Goal: Share content: Share content

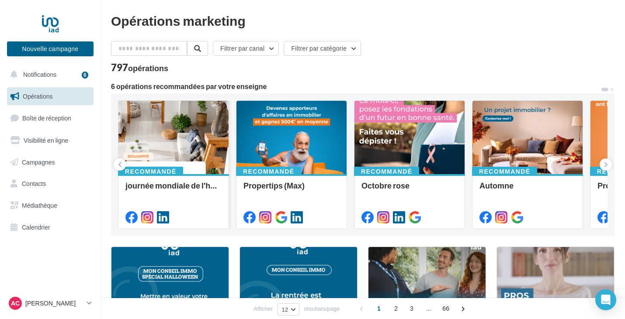
click at [182, 157] on div at bounding box center [173, 138] width 110 height 74
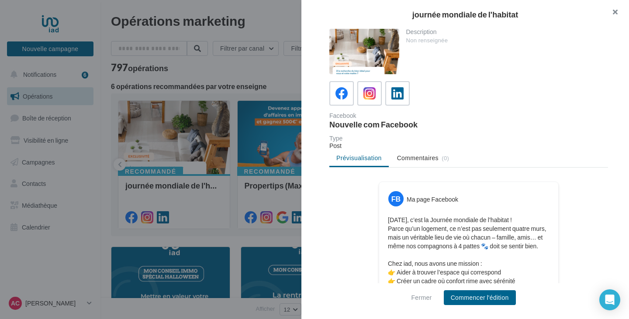
click at [614, 13] on button "button" at bounding box center [611, 13] width 35 height 26
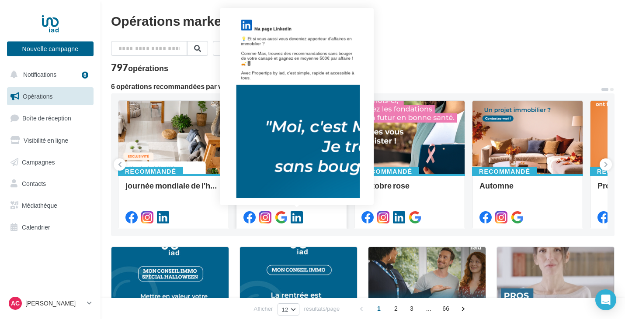
click at [298, 217] on icon at bounding box center [297, 217] width 12 height 12
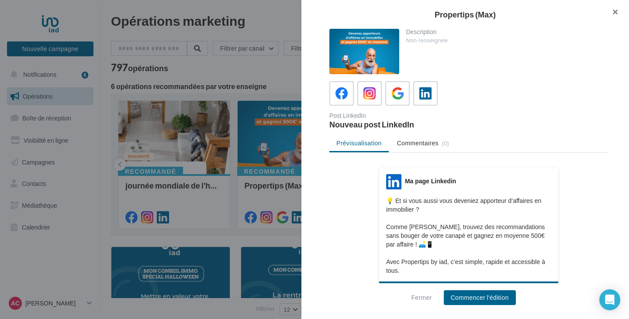
click at [609, 14] on button "button" at bounding box center [611, 13] width 35 height 26
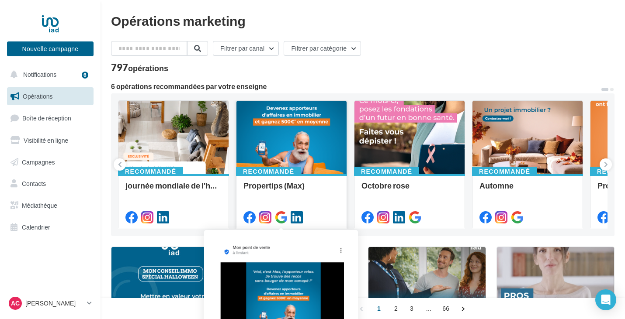
click at [284, 219] on icon at bounding box center [281, 217] width 12 height 12
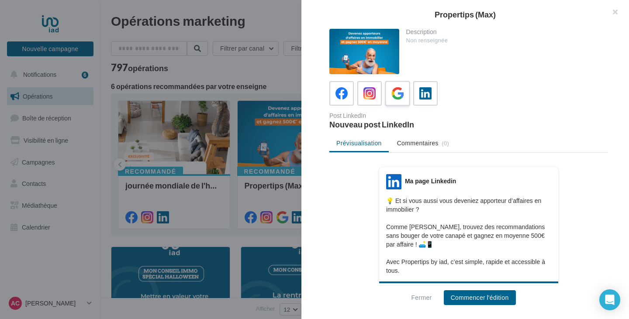
click at [401, 99] on icon at bounding box center [397, 93] width 13 height 13
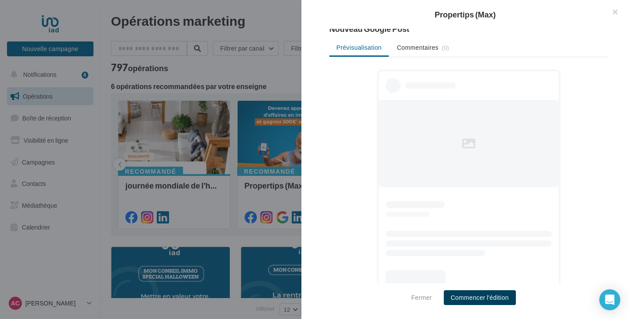
scroll to position [100, 0]
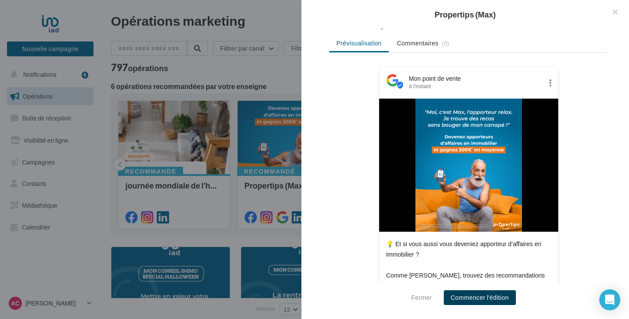
click at [485, 301] on button "Commencer l'édition" at bounding box center [480, 298] width 72 height 15
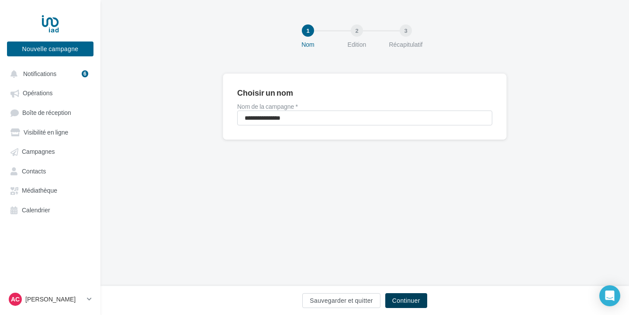
click at [415, 302] on button "Continuer" at bounding box center [406, 300] width 42 height 15
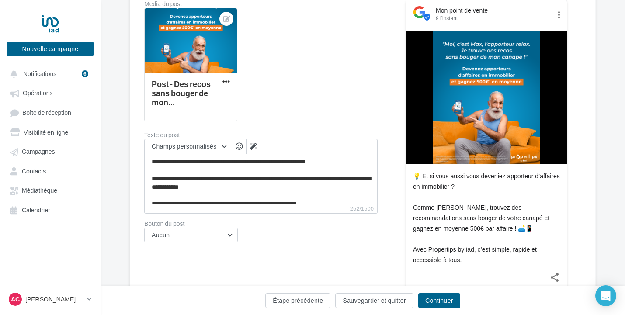
scroll to position [175, 0]
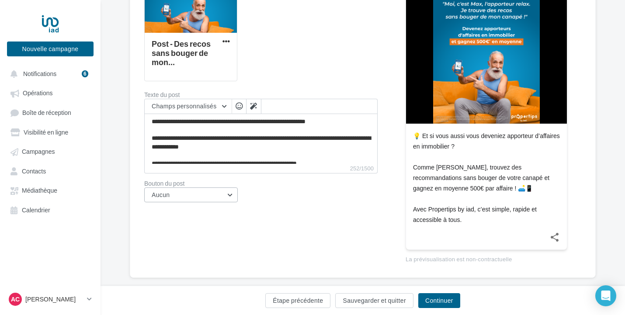
click at [229, 196] on button "Aucun" at bounding box center [190, 194] width 93 height 15
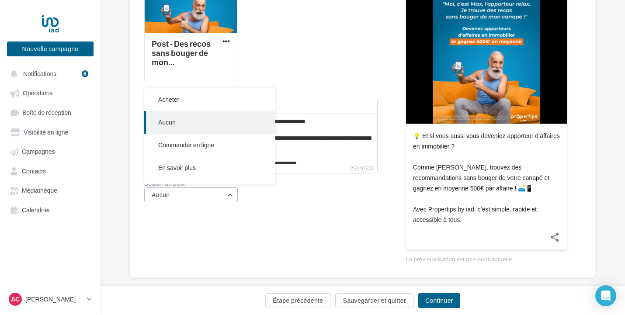
click at [226, 199] on button "Aucun" at bounding box center [190, 194] width 93 height 15
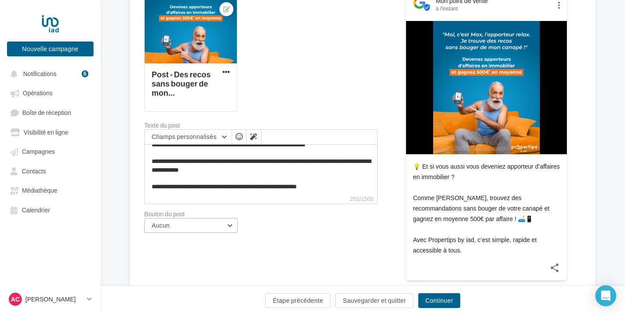
scroll to position [101, 0]
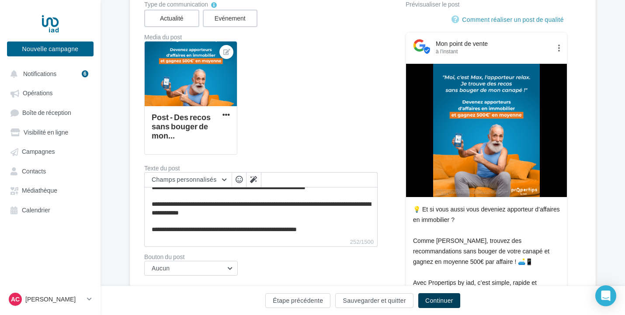
click at [436, 299] on button "Continuer" at bounding box center [439, 300] width 42 height 15
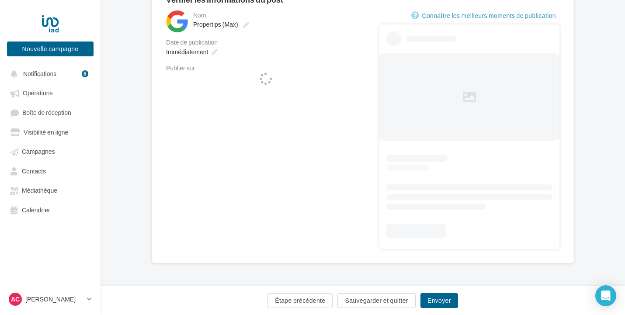
scroll to position [92, 0]
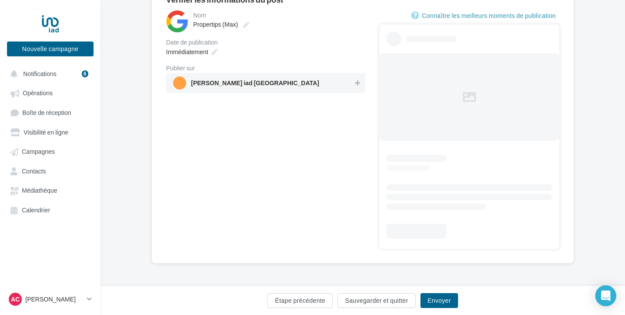
click at [354, 90] on div "**********" at bounding box center [362, 122] width 393 height 253
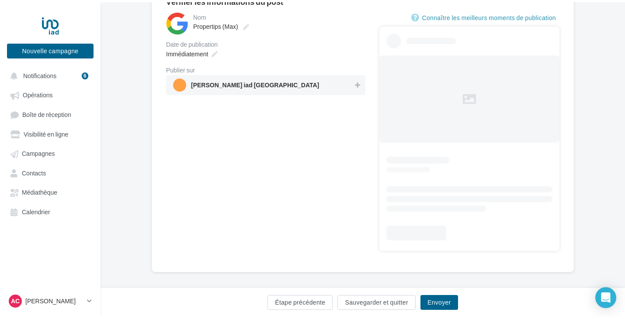
scroll to position [0, 0]
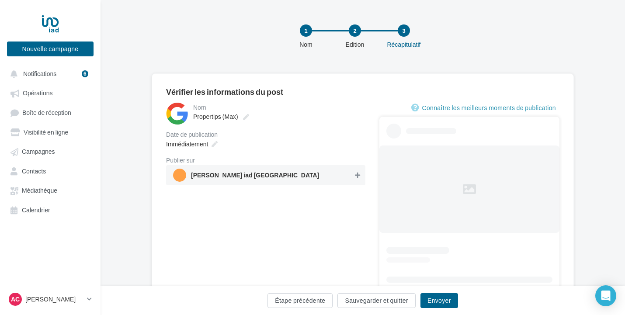
click at [360, 180] on button at bounding box center [357, 175] width 9 height 10
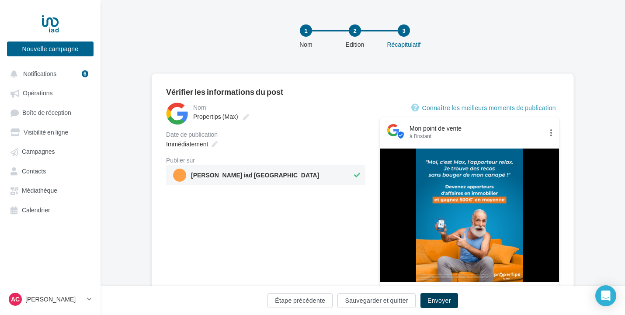
click at [445, 299] on button "Envoyer" at bounding box center [439, 300] width 38 height 15
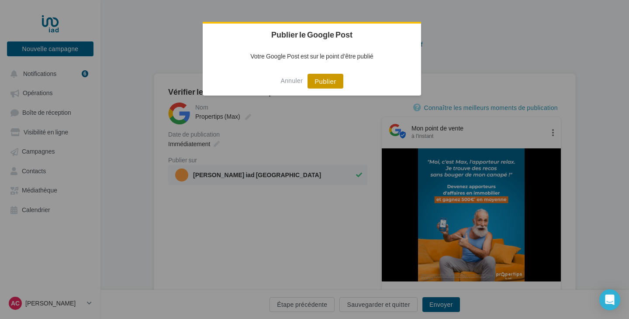
click at [331, 84] on button "Publier" at bounding box center [325, 81] width 35 height 15
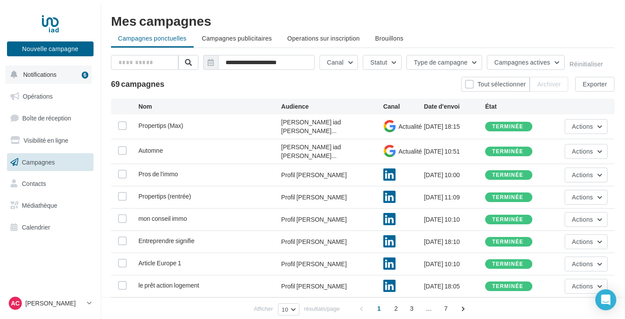
click at [31, 78] on button "Notifications 6" at bounding box center [48, 75] width 87 height 18
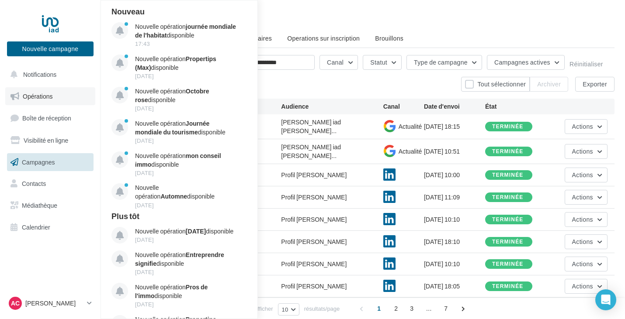
click at [36, 97] on span "Opérations" at bounding box center [38, 96] width 30 height 7
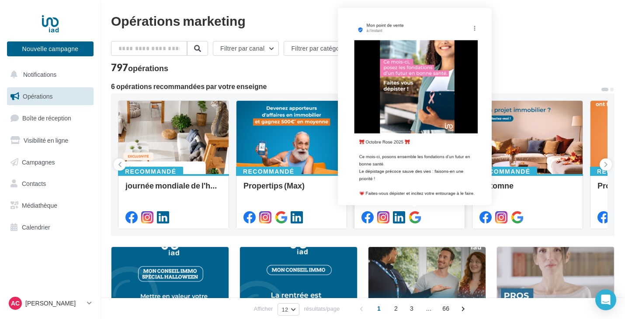
click at [413, 218] on icon at bounding box center [414, 217] width 12 height 12
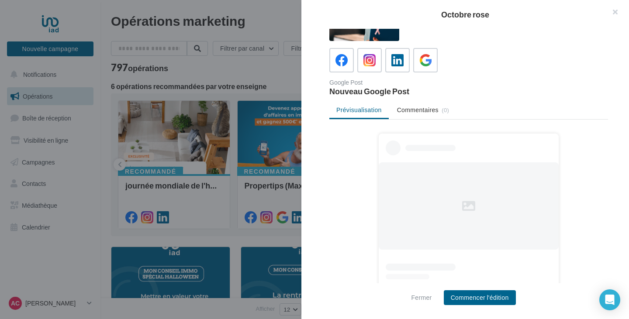
scroll to position [44, 0]
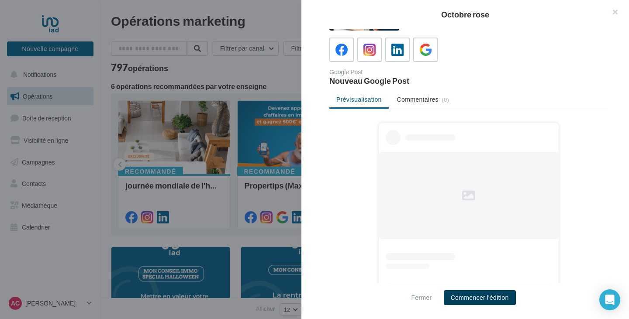
click at [477, 301] on button "Commencer l'édition" at bounding box center [480, 298] width 72 height 15
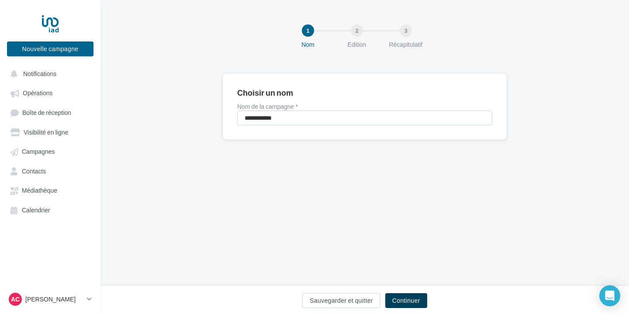
click at [405, 295] on button "Continuer" at bounding box center [406, 300] width 42 height 15
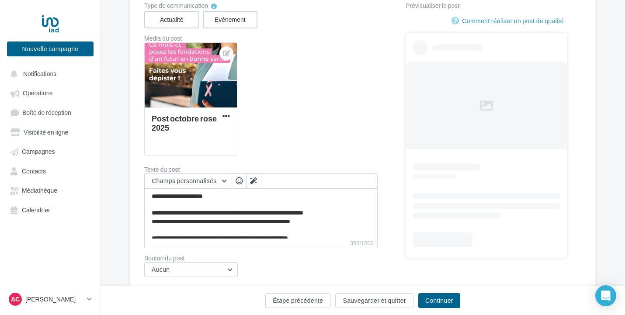
scroll to position [128, 0]
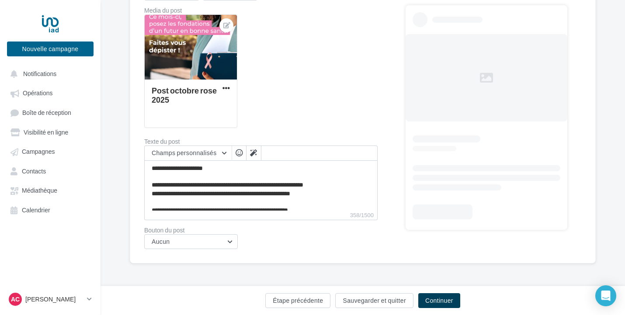
click at [437, 300] on button "Continuer" at bounding box center [439, 300] width 42 height 15
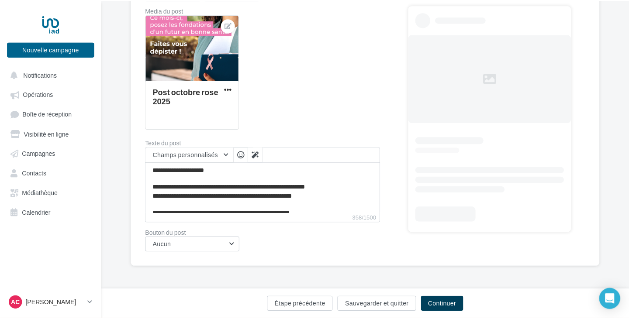
scroll to position [92, 0]
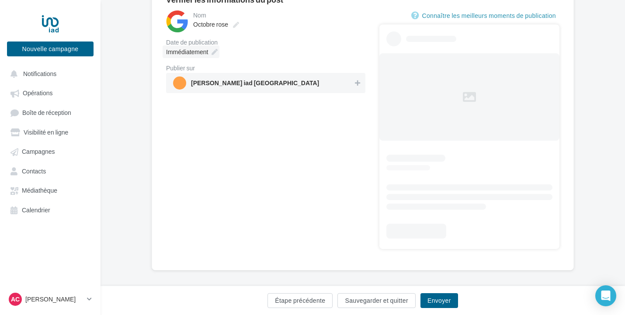
click at [208, 52] on div "Immédiatement" at bounding box center [191, 51] width 57 height 13
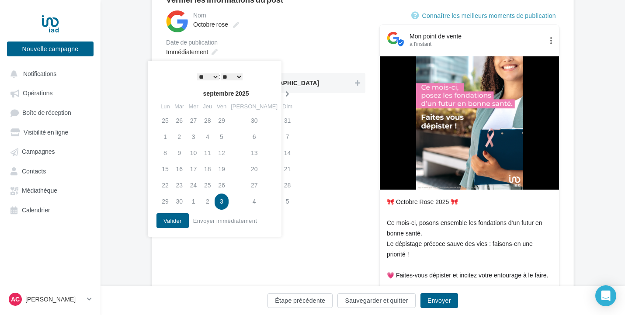
click at [282, 97] on icon at bounding box center [287, 94] width 11 height 6
click at [192, 137] on td "8" at bounding box center [193, 137] width 14 height 16
click at [211, 77] on select "* * * * * * * * * * ** ** ** ** ** ** ** ** ** ** ** ** ** **" at bounding box center [208, 76] width 22 height 7
click at [179, 221] on button "Valider" at bounding box center [172, 220] width 32 height 15
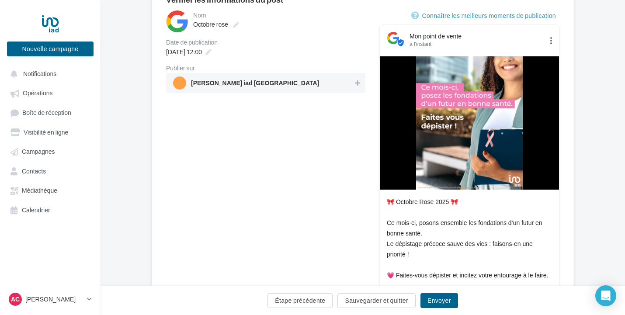
click at [312, 82] on span "[PERSON_NAME] iad [GEOGRAPHIC_DATA]" at bounding box center [263, 82] width 180 height 13
click at [438, 299] on button "Envoyer" at bounding box center [439, 300] width 38 height 15
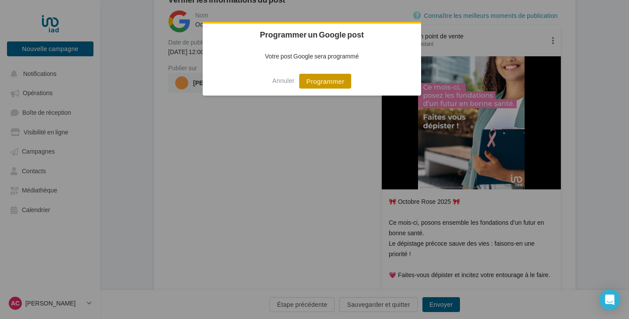
click at [309, 83] on button "Programmer" at bounding box center [325, 81] width 52 height 15
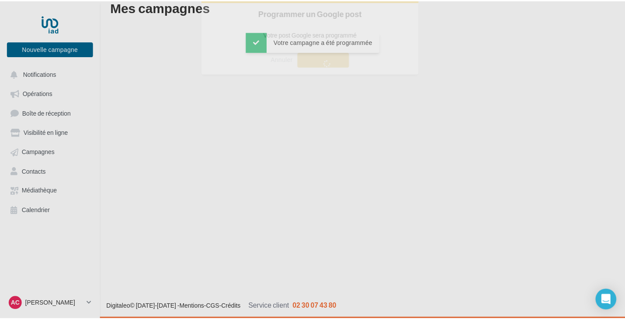
scroll to position [14, 0]
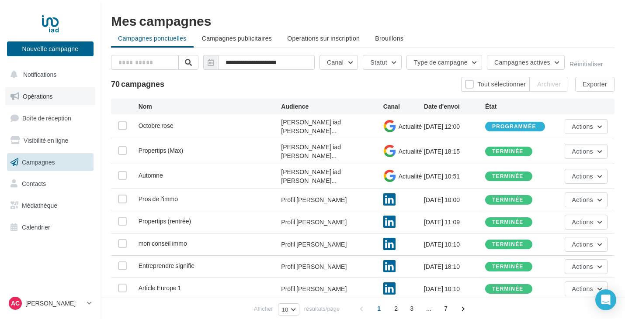
click at [57, 101] on link "Opérations" at bounding box center [50, 96] width 90 height 18
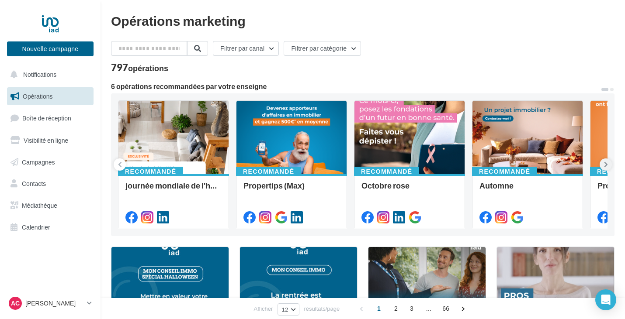
click at [606, 163] on icon at bounding box center [606, 164] width 4 height 9
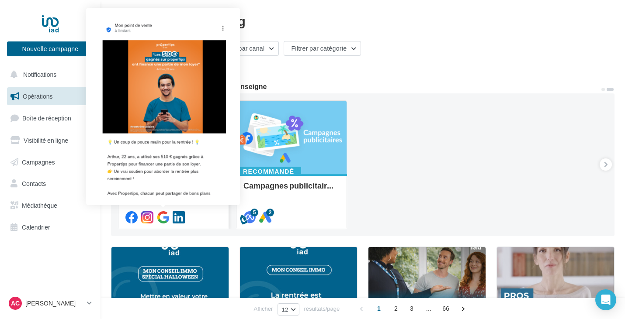
click at [161, 216] on icon at bounding box center [163, 217] width 12 height 12
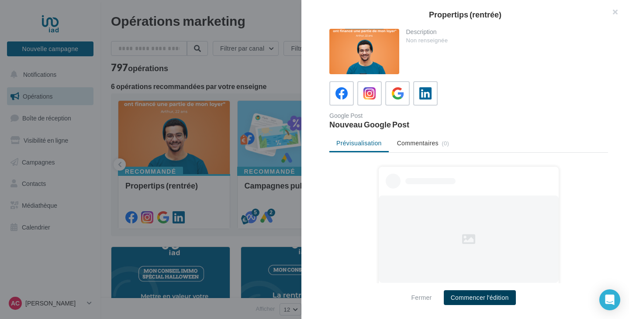
click at [478, 293] on button "Commencer l'édition" at bounding box center [480, 298] width 72 height 15
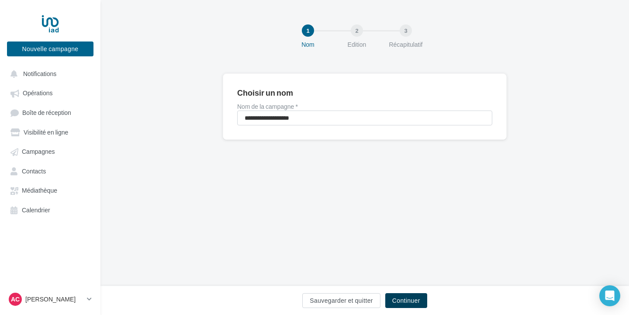
click at [410, 297] on button "Continuer" at bounding box center [406, 300] width 42 height 15
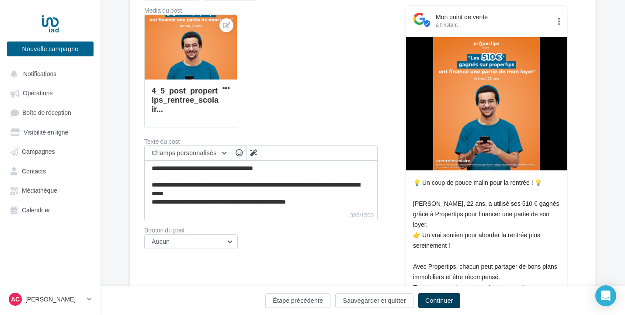
click at [443, 301] on button "Continuer" at bounding box center [439, 300] width 42 height 15
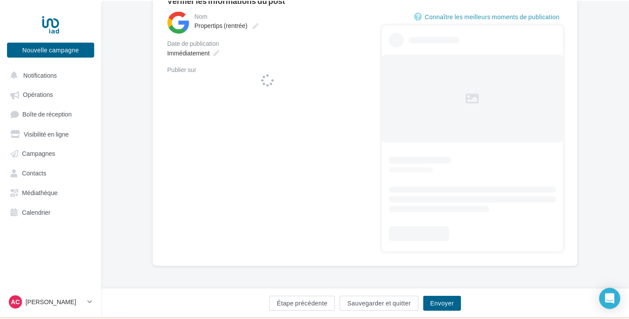
scroll to position [92, 0]
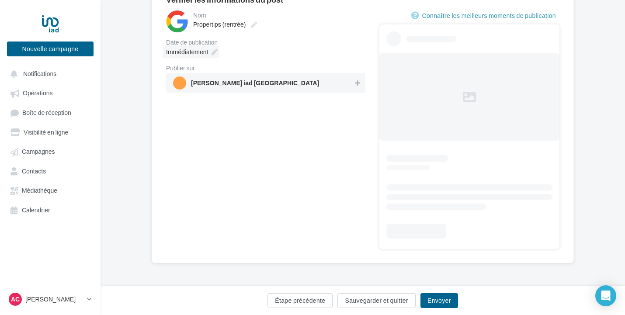
click at [213, 53] on icon at bounding box center [214, 52] width 6 height 6
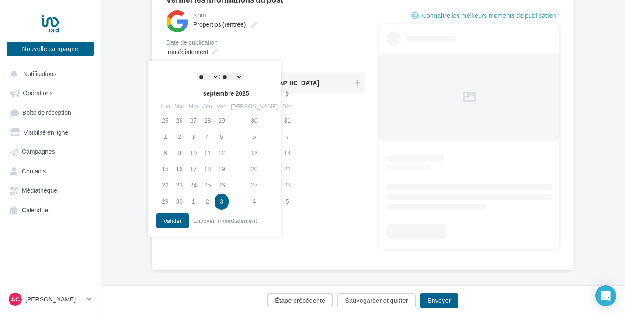
click at [282, 91] on icon at bounding box center [287, 94] width 11 height 6
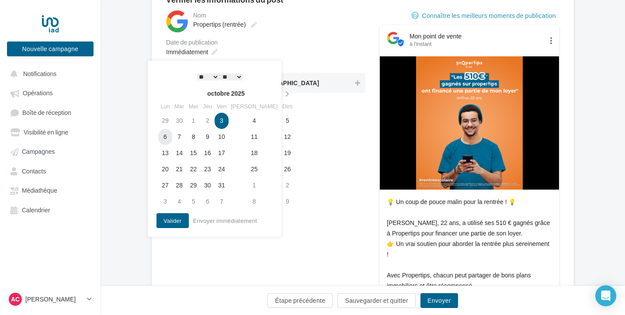
click at [169, 134] on td "6" at bounding box center [165, 137] width 14 height 16
drag, startPoint x: 168, startPoint y: 218, endPoint x: 173, endPoint y: 211, distance: 9.5
click at [168, 218] on button "Valider" at bounding box center [172, 220] width 32 height 15
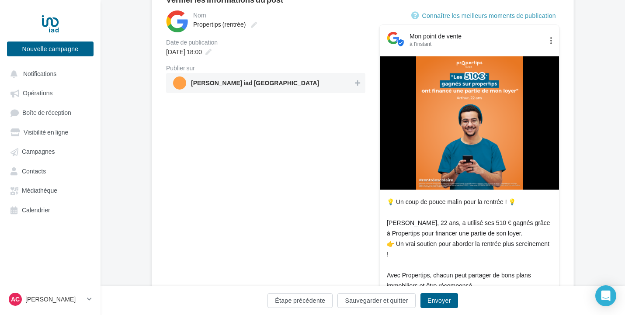
click at [272, 81] on span "[PERSON_NAME] iad [GEOGRAPHIC_DATA]" at bounding box center [255, 85] width 128 height 10
click at [448, 296] on button "Envoyer" at bounding box center [439, 300] width 38 height 15
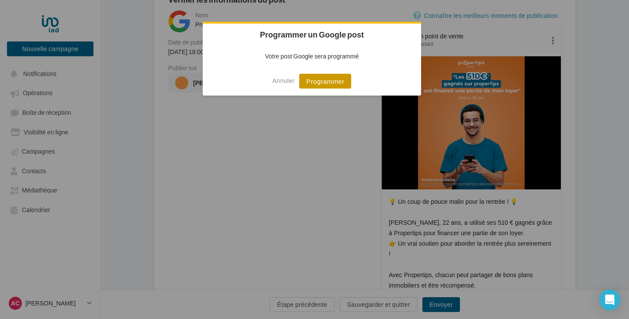
click at [315, 76] on button "Programmer" at bounding box center [325, 81] width 52 height 15
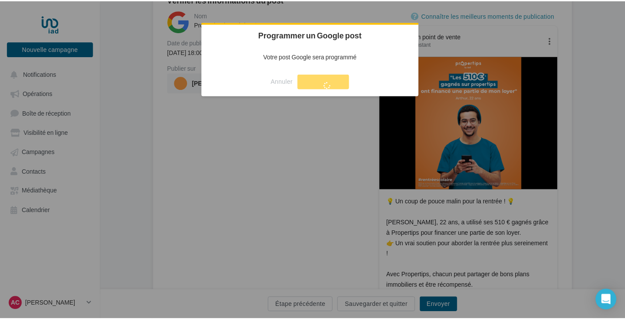
scroll to position [14, 0]
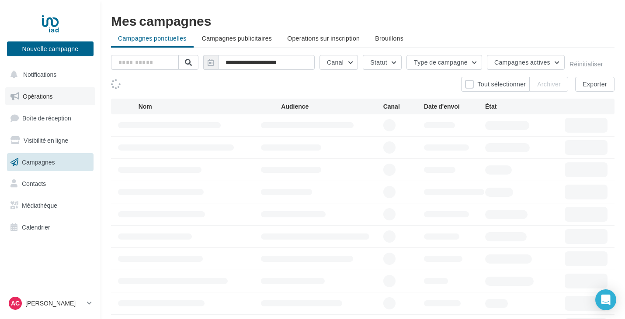
click at [59, 90] on link "Opérations" at bounding box center [50, 96] width 90 height 18
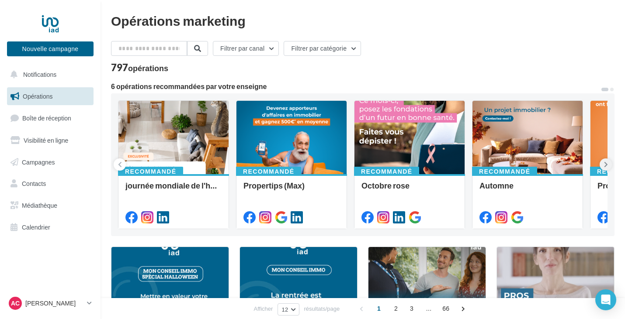
click at [606, 163] on icon at bounding box center [606, 164] width 4 height 9
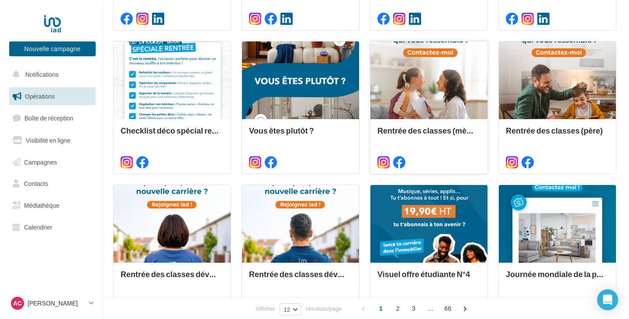
scroll to position [421, 0]
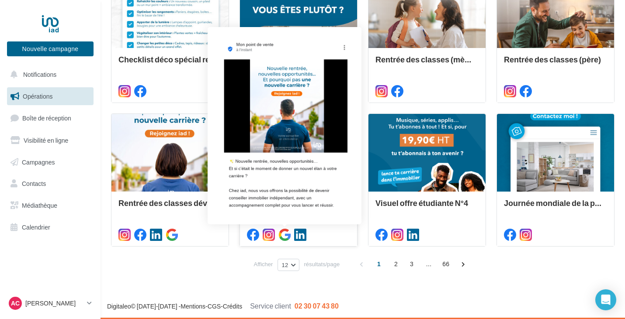
click at [286, 234] on icon at bounding box center [284, 235] width 12 height 12
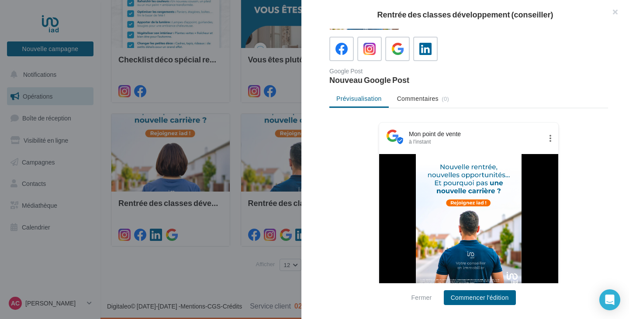
scroll to position [87, 0]
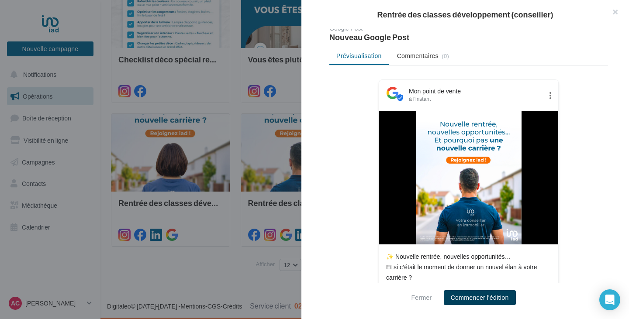
click at [496, 301] on button "Commencer l'édition" at bounding box center [480, 298] width 72 height 15
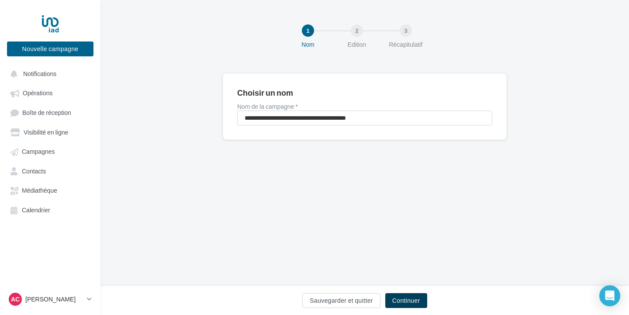
click at [418, 305] on button "Continuer" at bounding box center [406, 300] width 42 height 15
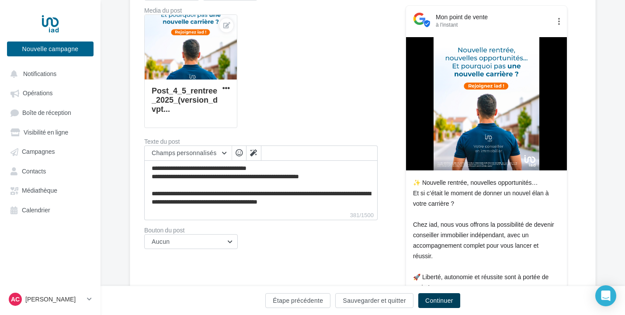
click at [446, 300] on button "Continuer" at bounding box center [439, 300] width 42 height 15
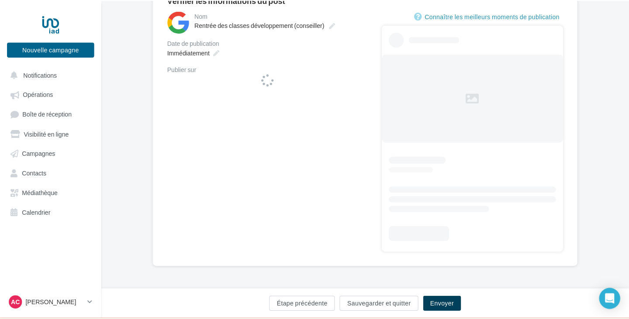
scroll to position [92, 0]
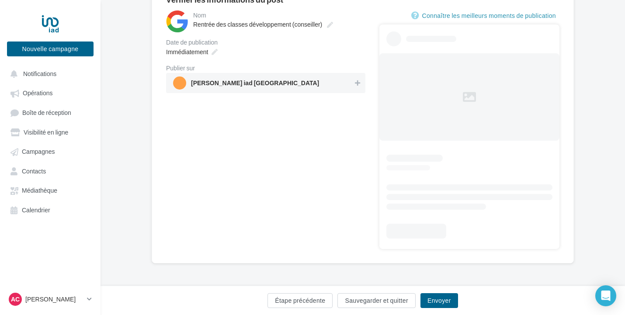
drag, startPoint x: 287, startPoint y: 87, endPoint x: 239, endPoint y: 80, distance: 47.8
click at [286, 87] on span "[PERSON_NAME] iad [GEOGRAPHIC_DATA]" at bounding box center [263, 82] width 180 height 13
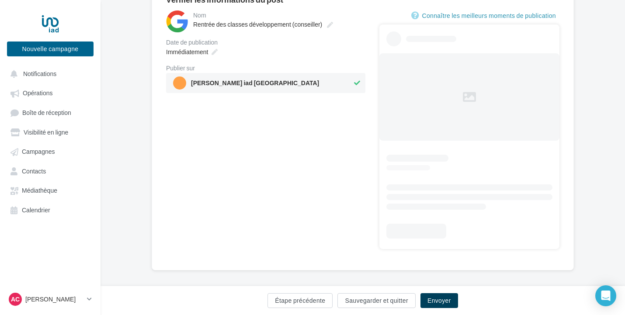
click at [442, 298] on button "Envoyer" at bounding box center [439, 300] width 38 height 15
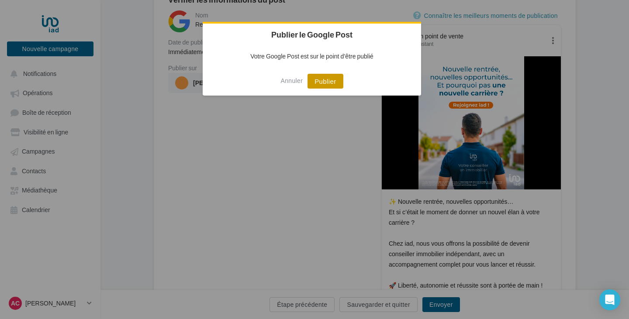
click at [309, 84] on button "Publier" at bounding box center [325, 81] width 35 height 15
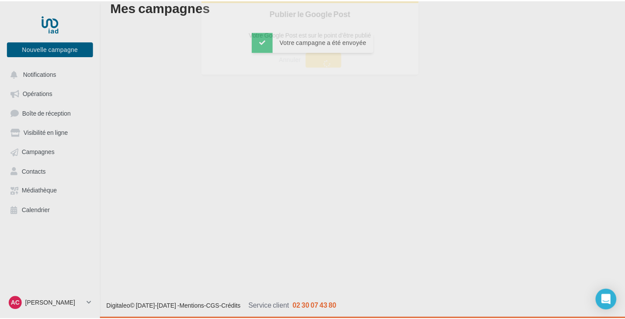
scroll to position [14, 0]
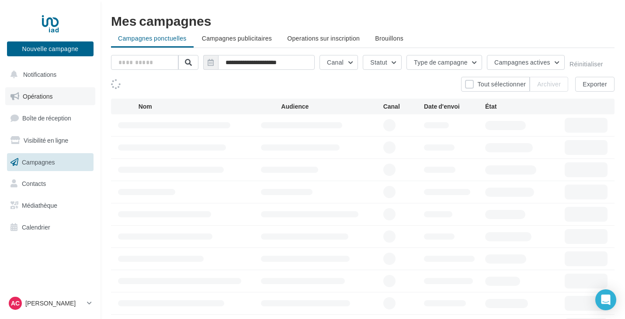
click at [60, 98] on link "Opérations" at bounding box center [50, 96] width 90 height 18
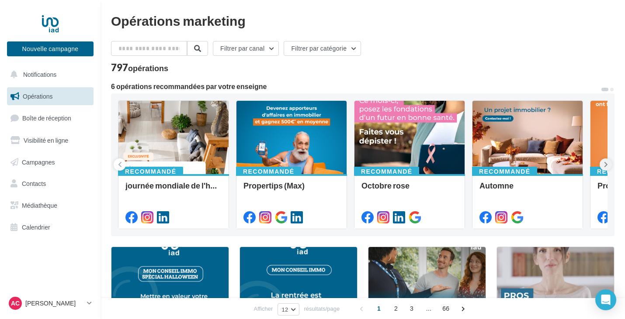
click at [606, 164] on icon at bounding box center [606, 164] width 4 height 9
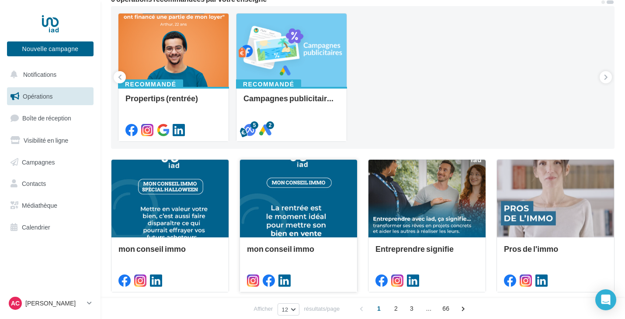
scroll to position [131, 0]
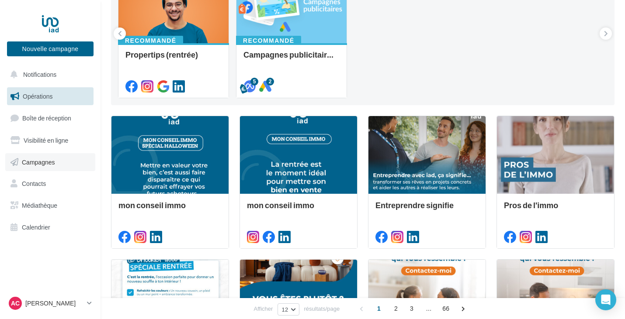
click at [59, 155] on link "Campagnes" at bounding box center [50, 162] width 90 height 18
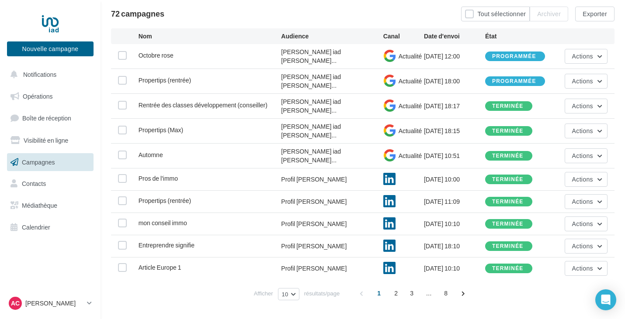
scroll to position [80, 0]
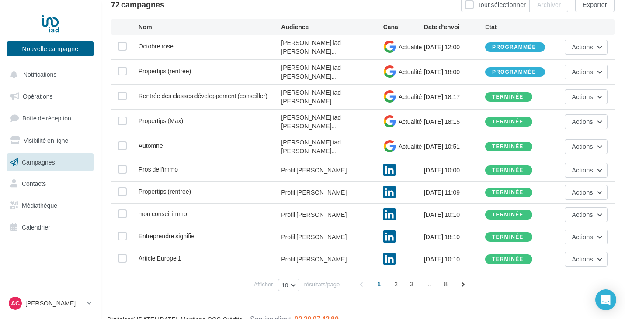
click at [595, 210] on div "mon conseil immo Profil Alexandre Cabrol 27/08/2025 10:10 terminée Actions" at bounding box center [362, 215] width 503 height 22
click at [596, 208] on button "Actions" at bounding box center [585, 215] width 43 height 15
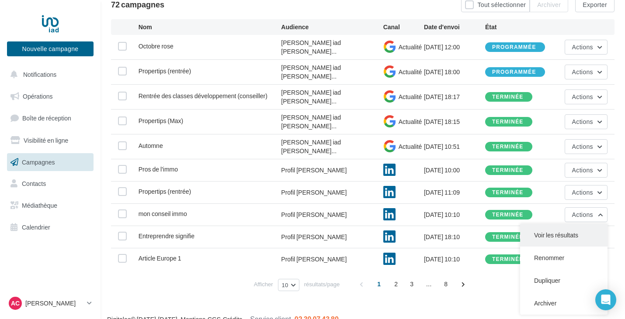
click at [570, 224] on button "Voir les résultats" at bounding box center [563, 235] width 87 height 23
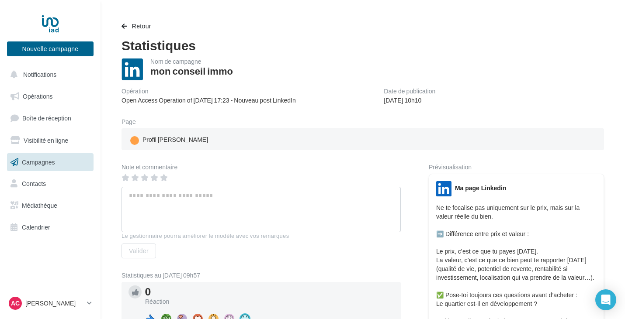
click at [138, 27] on span "Retour" at bounding box center [141, 25] width 19 height 7
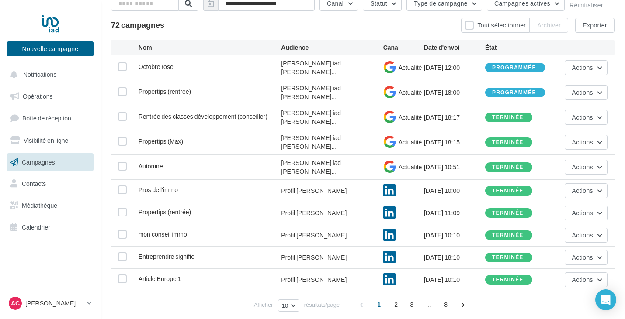
scroll to position [80, 0]
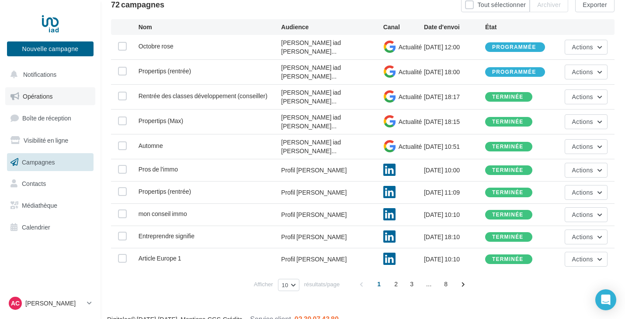
click at [44, 99] on span "Opérations" at bounding box center [38, 96] width 30 height 7
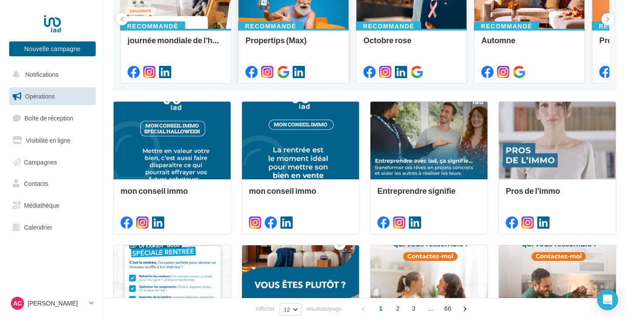
scroll to position [175, 0]
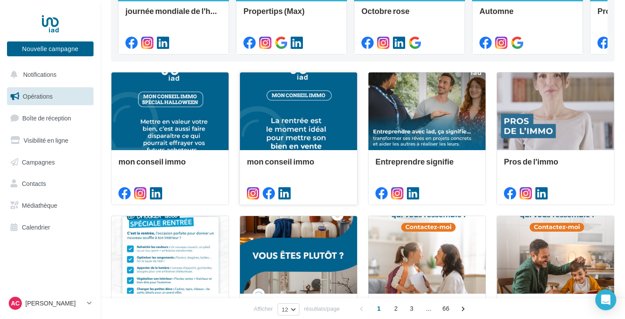
click at [310, 123] on div at bounding box center [298, 112] width 117 height 79
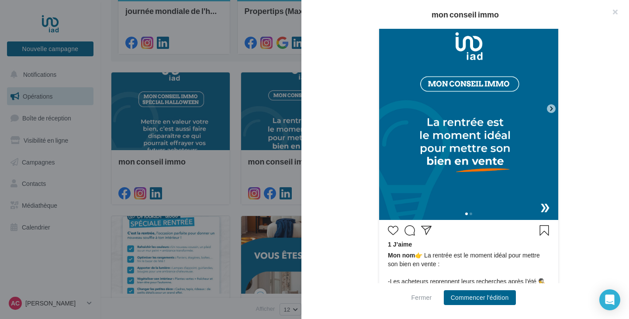
scroll to position [87, 0]
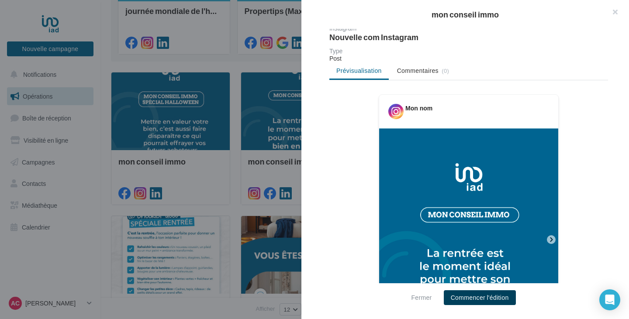
click at [483, 295] on button "Commencer l'édition" at bounding box center [480, 298] width 72 height 15
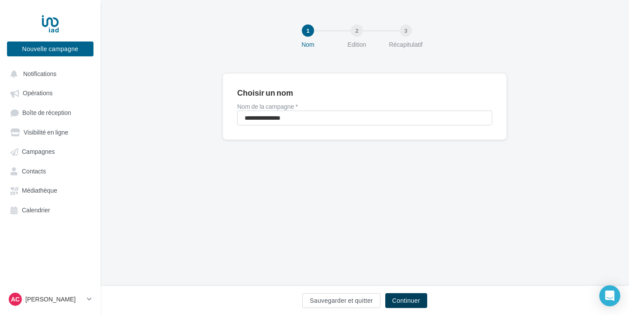
click at [409, 301] on button "Continuer" at bounding box center [406, 300] width 42 height 15
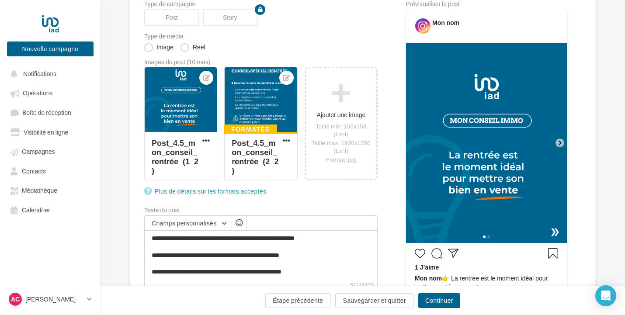
scroll to position [175, 0]
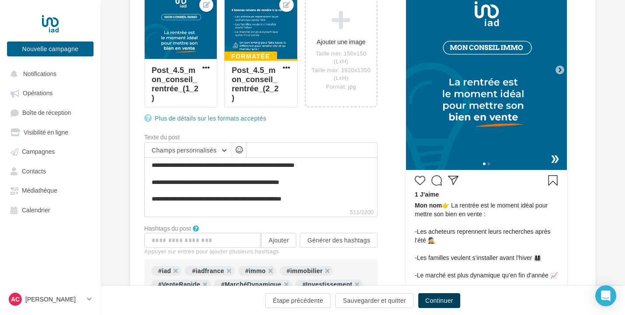
click at [438, 299] on button "Continuer" at bounding box center [439, 300] width 42 height 15
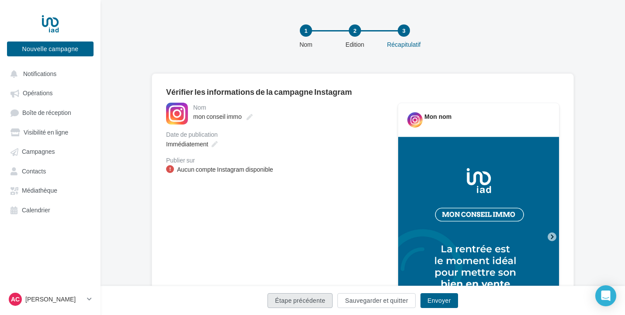
click at [322, 299] on button "Étape précédente" at bounding box center [299, 300] width 65 height 15
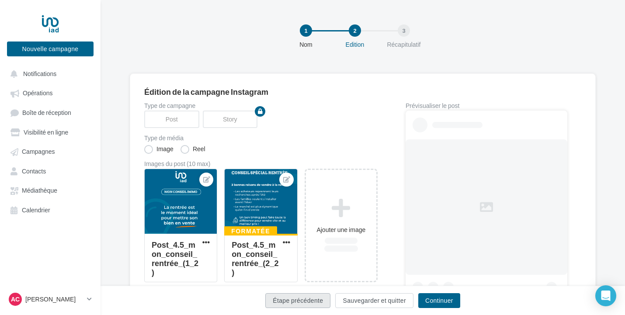
click at [322, 300] on button "Étape précédente" at bounding box center [297, 300] width 65 height 15
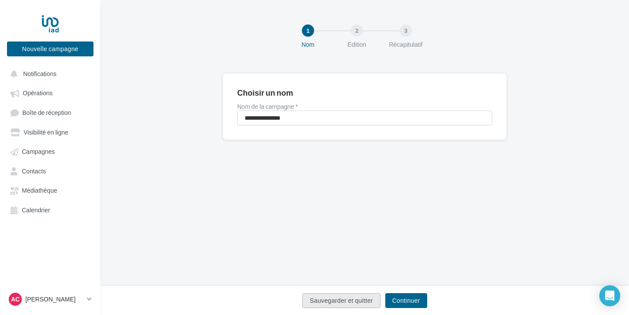
click at [329, 301] on button "Sauvegarder et quitter" at bounding box center [341, 300] width 78 height 15
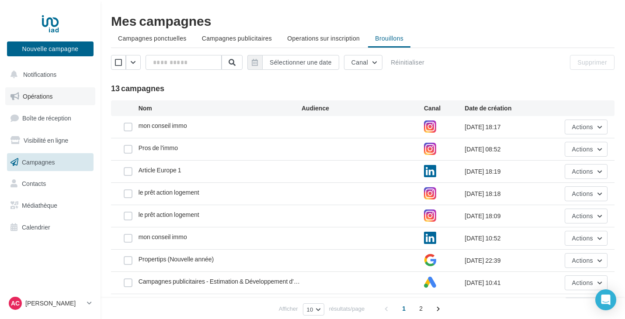
click at [59, 100] on link "Opérations" at bounding box center [50, 96] width 90 height 18
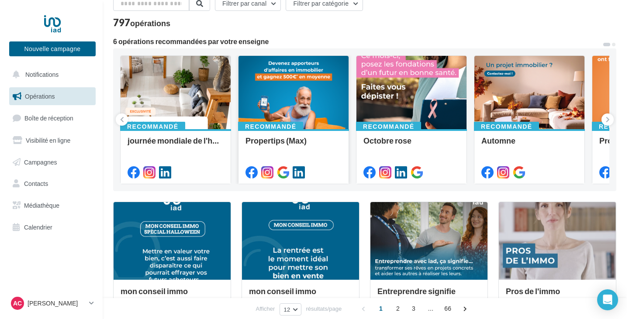
scroll to position [87, 0]
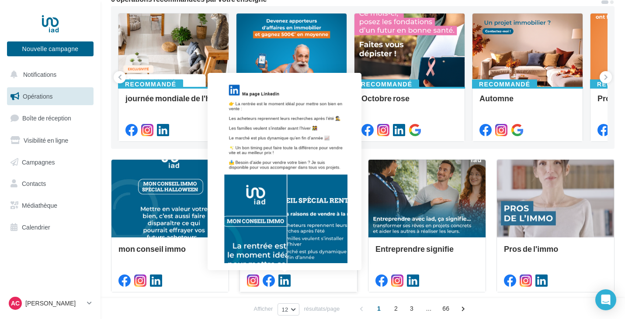
click at [280, 278] on icon at bounding box center [284, 281] width 12 height 12
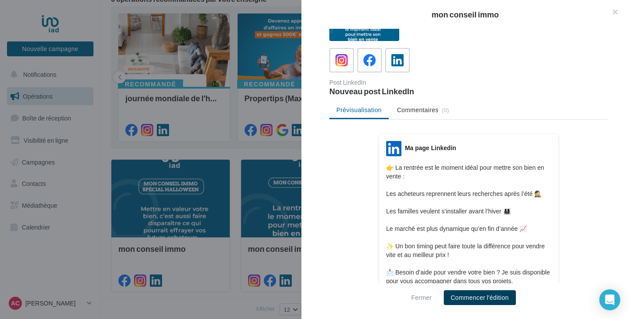
scroll to position [44, 0]
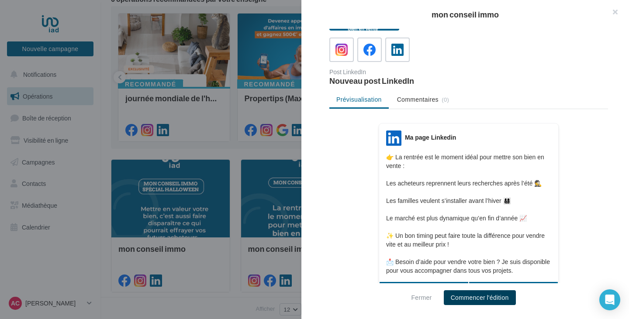
click at [496, 298] on button "Commencer l'édition" at bounding box center [480, 298] width 72 height 15
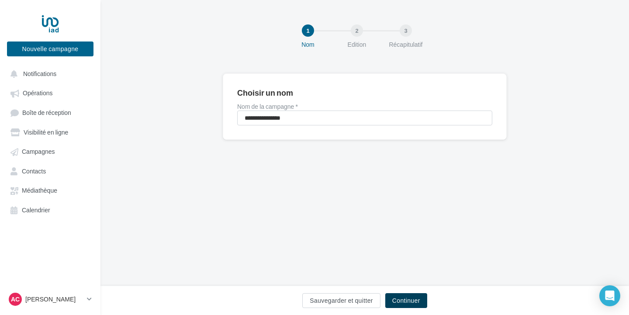
click at [409, 299] on button "Continuer" at bounding box center [406, 300] width 42 height 15
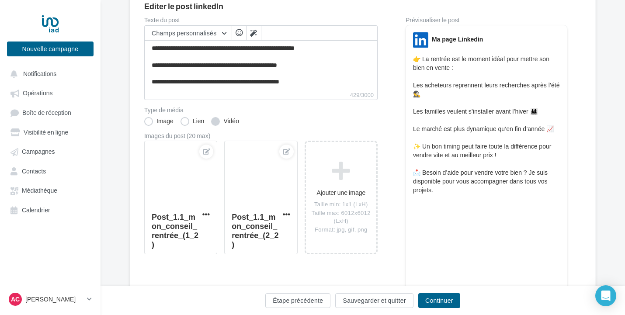
scroll to position [87, 0]
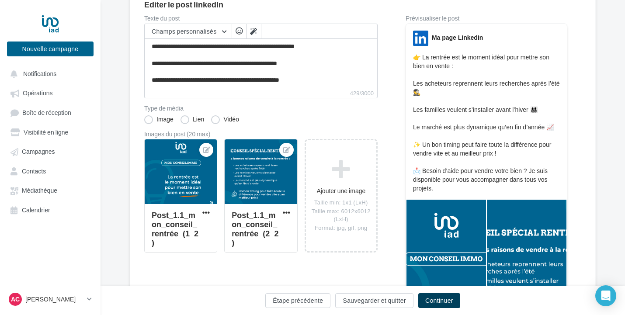
click at [433, 302] on button "Continuer" at bounding box center [439, 300] width 42 height 15
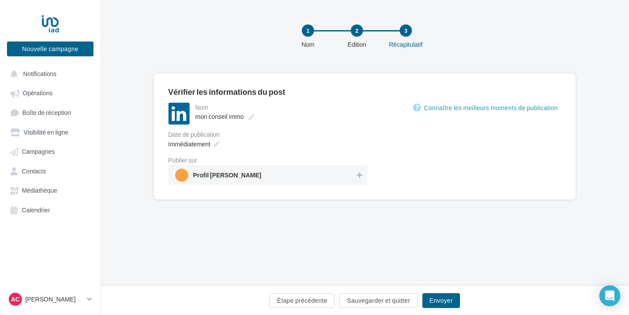
click at [286, 112] on div "mon conseil immo" at bounding box center [280, 117] width 170 height 12
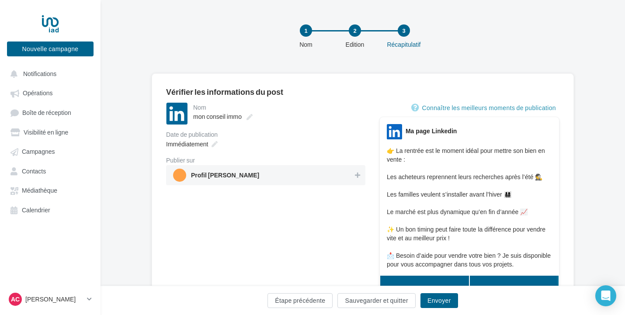
click at [288, 175] on span "Profil [PERSON_NAME]" at bounding box center [263, 175] width 180 height 13
click at [209, 144] on div "Immédiatement" at bounding box center [191, 144] width 57 height 13
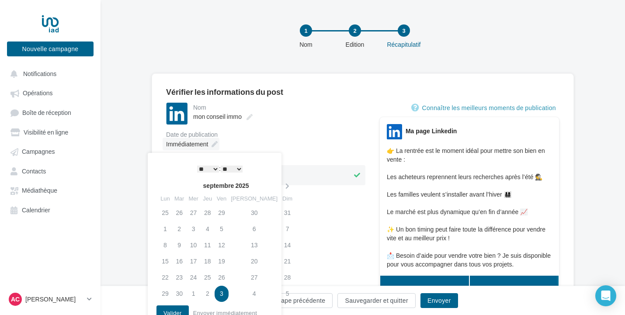
click at [214, 144] on icon at bounding box center [214, 144] width 6 height 6
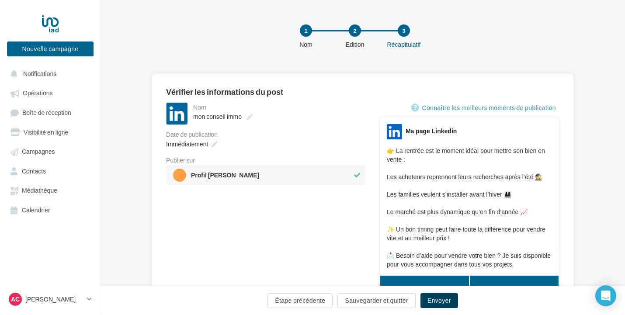
click at [440, 297] on button "Envoyer" at bounding box center [439, 300] width 38 height 15
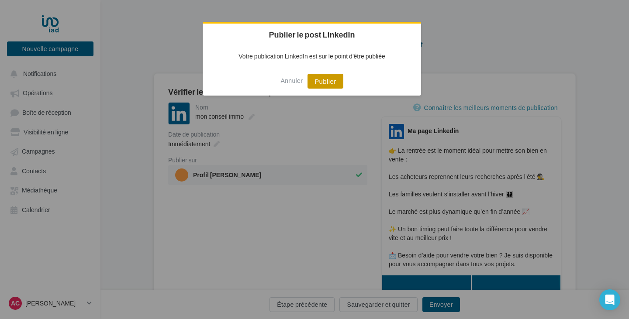
click at [326, 83] on button "Publier" at bounding box center [325, 81] width 35 height 15
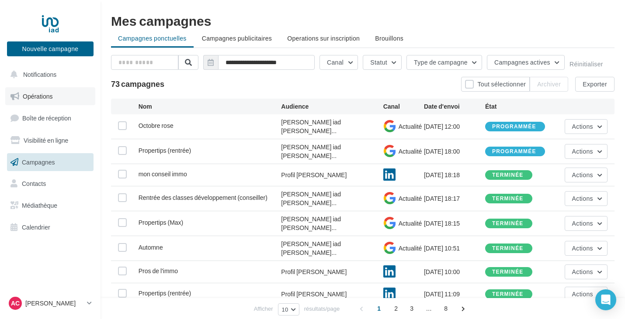
click at [62, 98] on link "Opérations" at bounding box center [50, 96] width 90 height 18
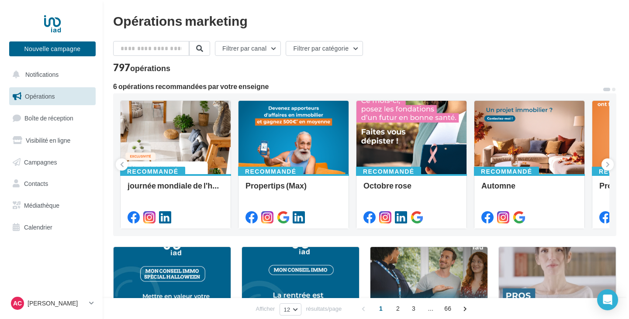
scroll to position [175, 0]
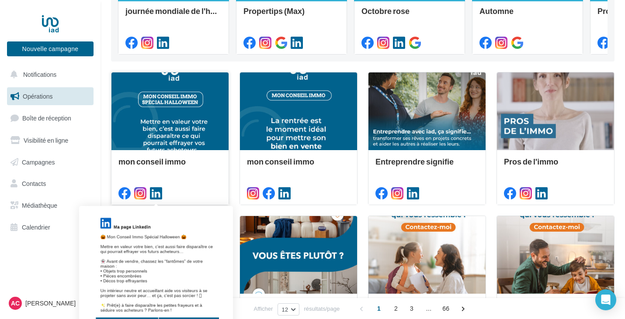
click at [156, 197] on icon at bounding box center [156, 193] width 12 height 12
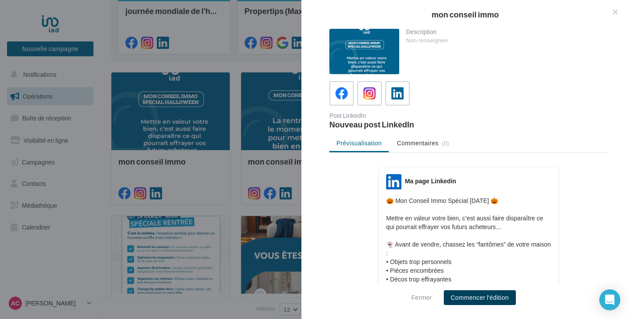
click at [473, 299] on button "Commencer l'édition" at bounding box center [480, 298] width 72 height 15
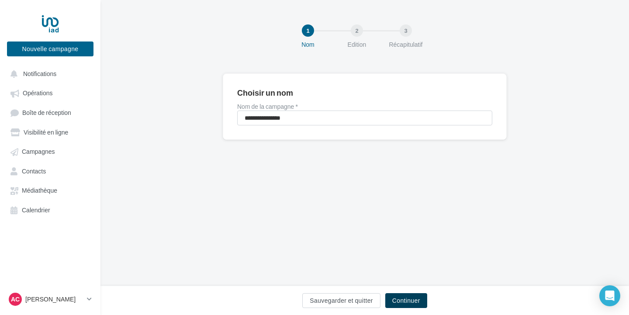
click at [412, 296] on button "Continuer" at bounding box center [406, 300] width 42 height 15
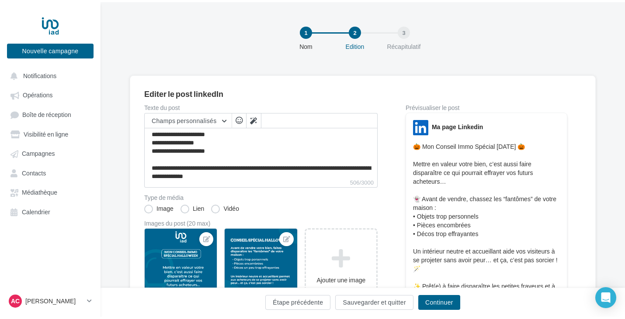
scroll to position [83, 0]
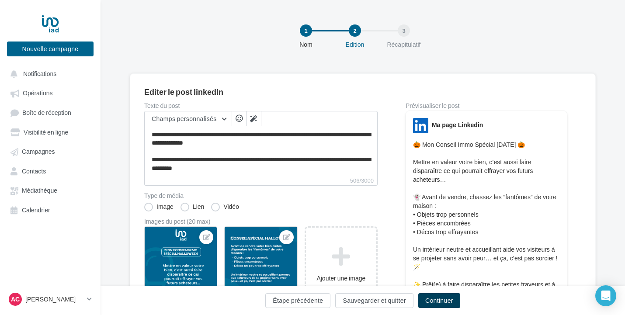
click at [445, 301] on button "Continuer" at bounding box center [439, 300] width 42 height 15
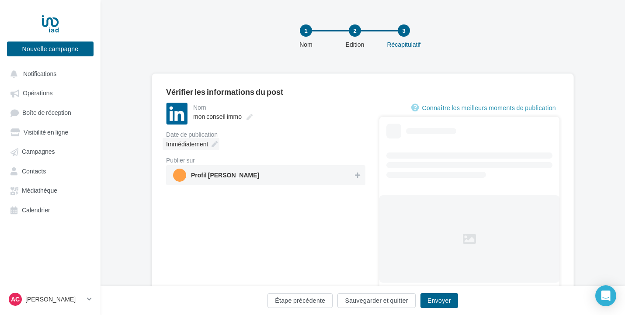
click at [215, 144] on icon at bounding box center [214, 144] width 6 height 6
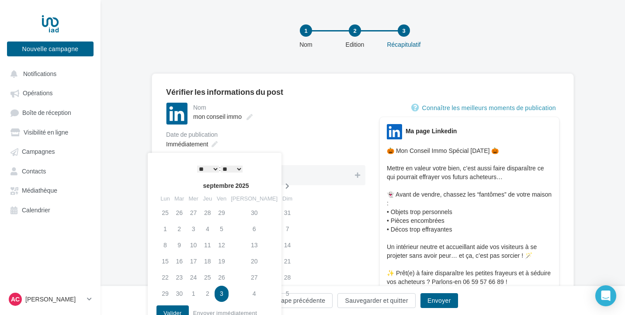
click at [280, 182] on th at bounding box center [287, 185] width 15 height 13
click at [199, 228] on td "8" at bounding box center [193, 229] width 14 height 16
click at [212, 170] on select "* * * * * * * * * * ** ** ** ** ** ** ** ** ** ** ** ** ** **" at bounding box center [208, 169] width 22 height 7
click at [238, 168] on select "** ** ** ** ** **" at bounding box center [232, 169] width 22 height 7
click at [183, 308] on button "Valider" at bounding box center [172, 312] width 32 height 15
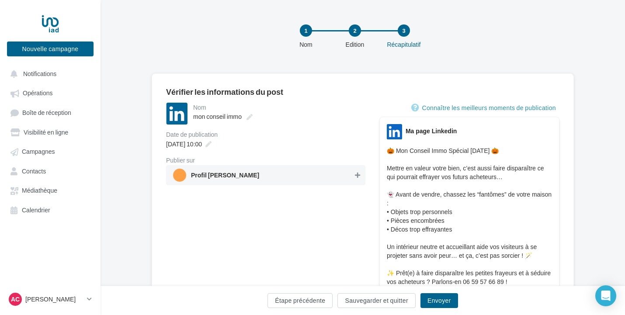
drag, startPoint x: 355, startPoint y: 175, endPoint x: 364, endPoint y: 187, distance: 14.9
click at [355, 175] on icon at bounding box center [357, 175] width 5 height 6
click at [443, 298] on button "Envoyer" at bounding box center [439, 300] width 38 height 15
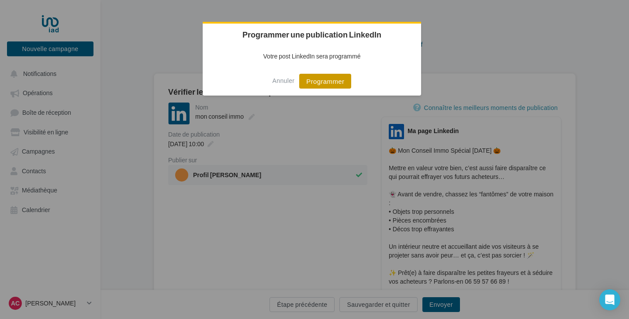
click at [323, 77] on button "Programmer" at bounding box center [325, 81] width 52 height 15
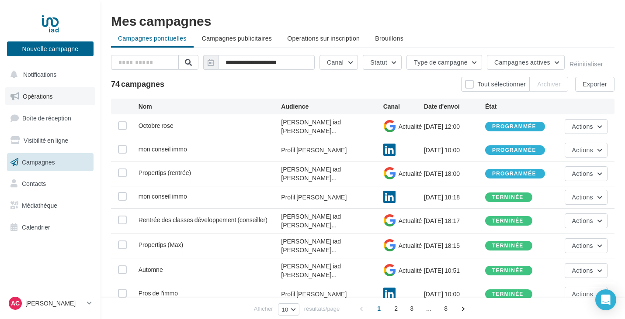
click at [57, 94] on link "Opérations" at bounding box center [50, 96] width 90 height 18
